Goal: Task Accomplishment & Management: Manage account settings

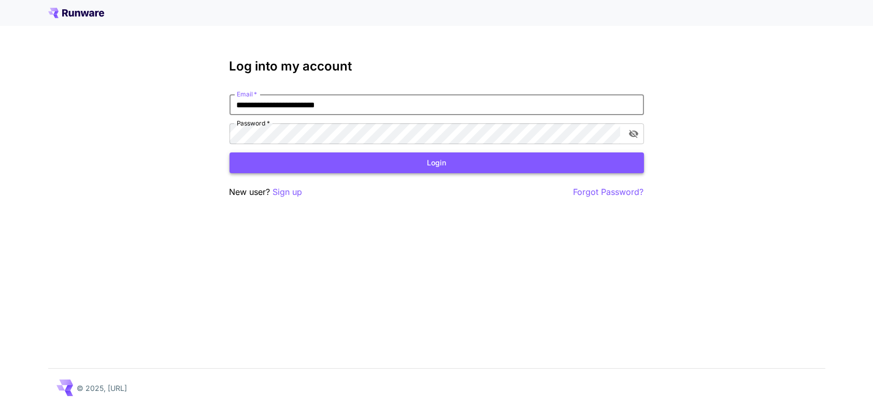
click at [351, 160] on button "Login" at bounding box center [436, 162] width 414 height 21
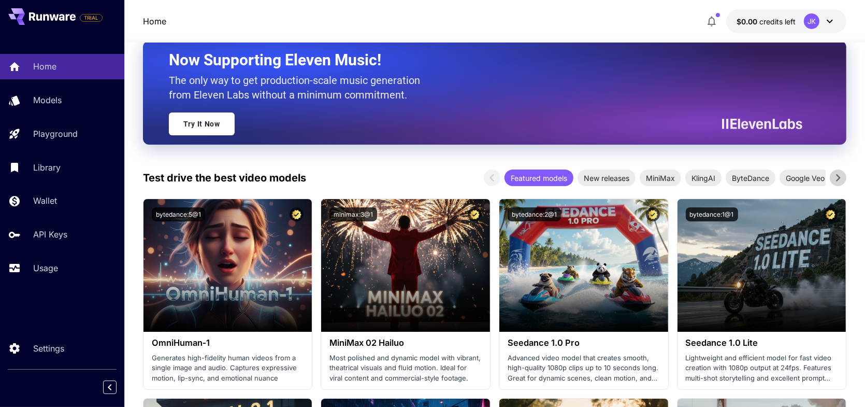
scroll to position [140, 0]
click at [53, 269] on p "Usage" at bounding box center [47, 268] width 25 height 12
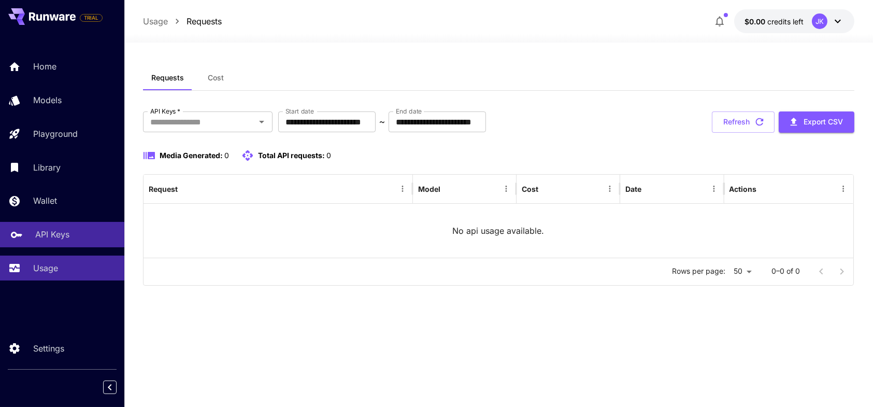
click at [60, 235] on p "API Keys" at bounding box center [52, 234] width 34 height 12
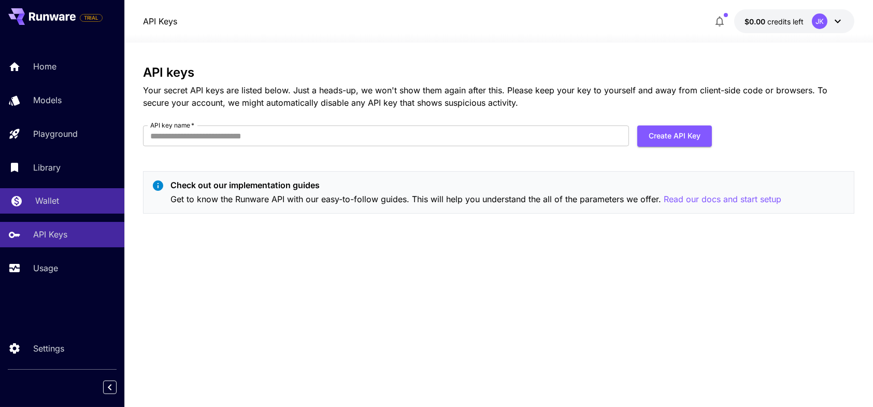
click at [53, 200] on p "Wallet" at bounding box center [47, 200] width 24 height 12
